Goal: Check status: Check status

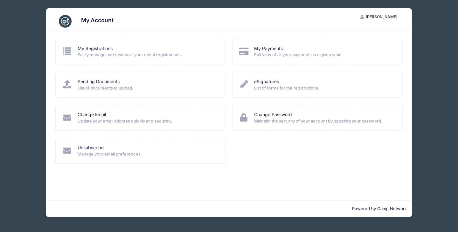
click at [92, 52] on span "Easily manage and review all your event registrations." at bounding box center [148, 55] width 140 height 6
click at [70, 53] on icon at bounding box center [67, 51] width 10 height 8
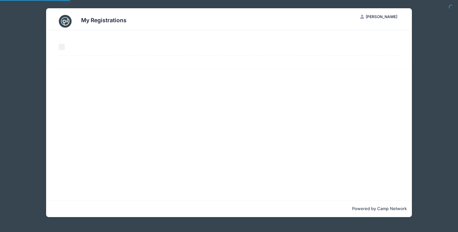
select select "50"
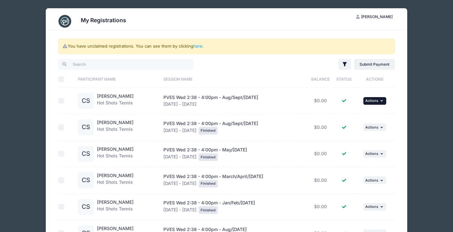
click at [366, 103] on span "Actions" at bounding box center [371, 101] width 13 height 4
click at [199, 45] on link "here" at bounding box center [197, 46] width 9 height 5
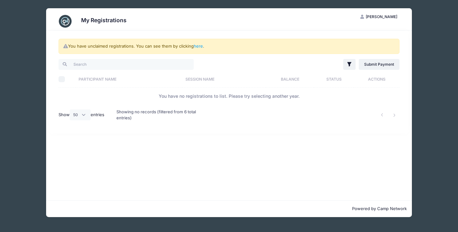
click at [126, 116] on div "Showing no records (filtered from 6 total entries)" at bounding box center [156, 115] width 80 height 21
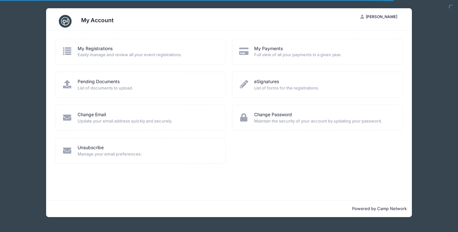
click at [133, 53] on span "Easily manage and review all your event registrations." at bounding box center [148, 55] width 140 height 6
click at [71, 51] on icon at bounding box center [67, 51] width 10 height 8
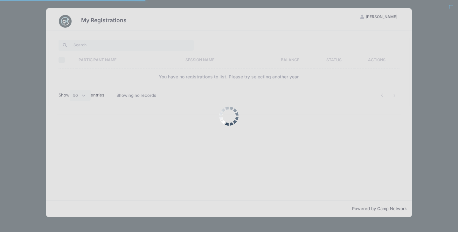
select select "50"
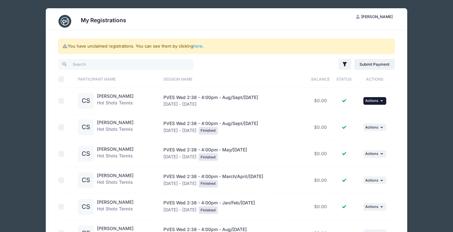
click at [384, 101] on icon "button" at bounding box center [383, 100] width 4 height 3
click at [368, 116] on link "View Registration" at bounding box center [355, 115] width 58 height 12
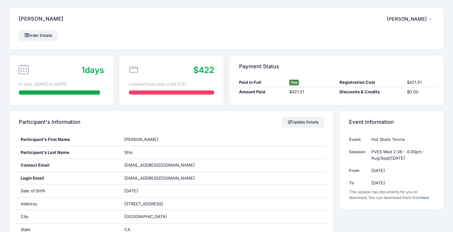
click at [209, 72] on span "$422" at bounding box center [203, 70] width 21 height 10
click at [196, 93] on div at bounding box center [171, 93] width 85 height 4
